Goal: Check status: Check status

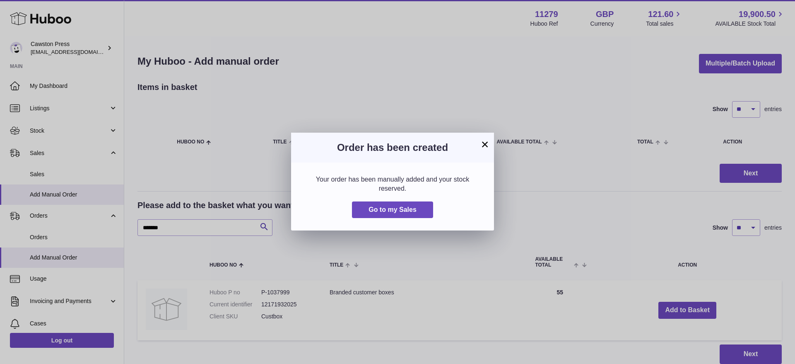
click at [484, 143] on button "×" at bounding box center [485, 144] width 10 height 10
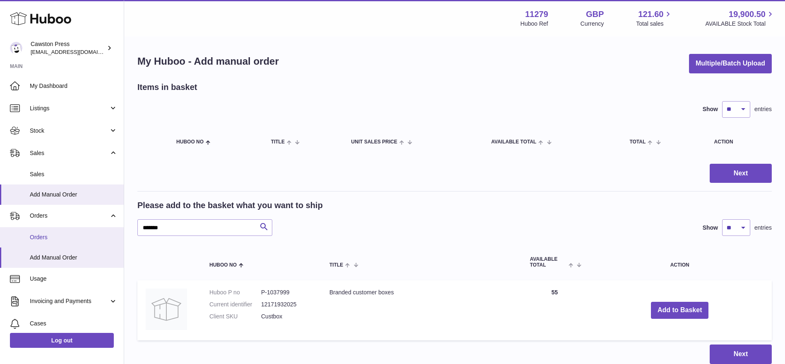
click at [54, 235] on span "Orders" at bounding box center [74, 237] width 88 height 8
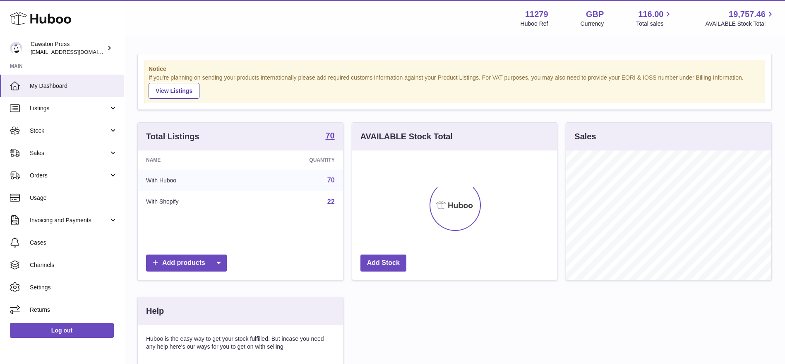
scroll to position [129, 205]
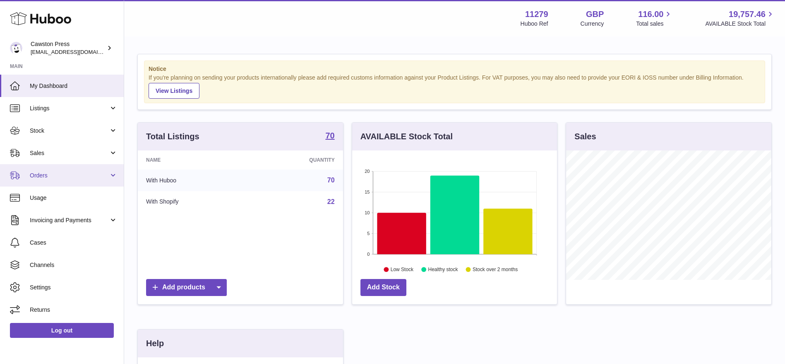
click at [79, 173] on span "Orders" at bounding box center [69, 175] width 79 height 8
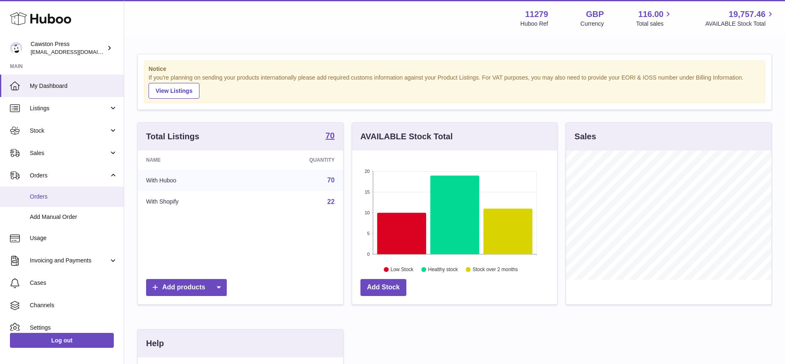
click at [73, 198] on span "Orders" at bounding box center [74, 197] width 88 height 8
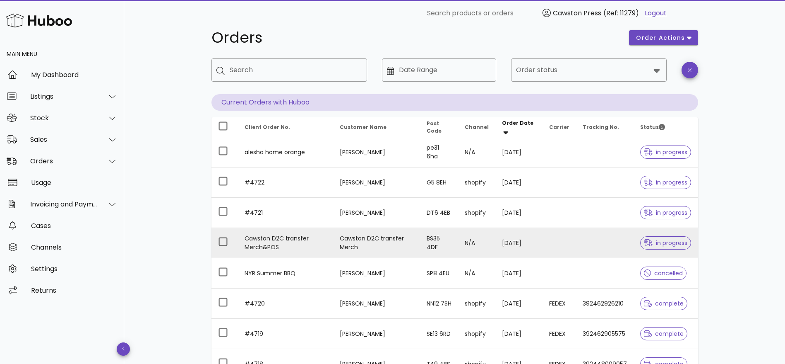
scroll to position [15, 0]
click at [548, 240] on td at bounding box center [560, 242] width 34 height 30
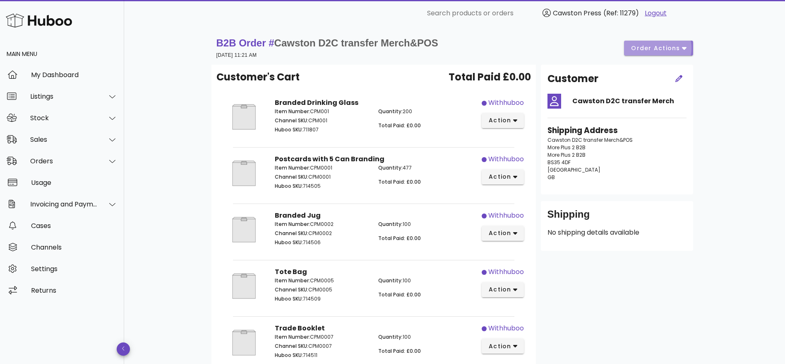
click at [641, 43] on button "order actions" at bounding box center [658, 48] width 69 height 15
click at [680, 190] on div "Shipping Address Cawston D2C transfer Merch&POS More Plus 2 B2B More Plus 2 B2B…" at bounding box center [617, 156] width 149 height 73
